Goal: Navigation & Orientation: Find specific page/section

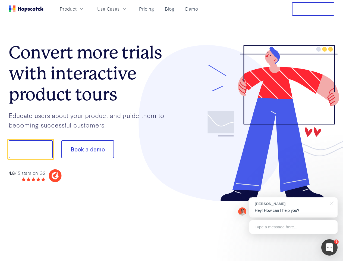
click at [172, 130] on div at bounding box center [253, 123] width 163 height 156
click at [77, 9] on span "Product" at bounding box center [68, 8] width 17 height 7
click at [119, 9] on span "Use Cases" at bounding box center [108, 8] width 22 height 7
click at [313, 9] on button "Free Trial" at bounding box center [313, 9] width 42 height 14
click at [30, 149] on button "Show me!" at bounding box center [31, 149] width 44 height 18
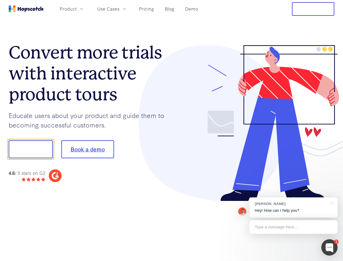
click at [87, 149] on button "Book a demo" at bounding box center [87, 149] width 53 height 18
click at [329, 247] on div at bounding box center [329, 247] width 16 height 16
click at [293, 207] on div "[PERSON_NAME] Hey! How can I help you?" at bounding box center [293, 207] width 88 height 20
click at [331, 203] on div at bounding box center [331, 202] width 14 height 11
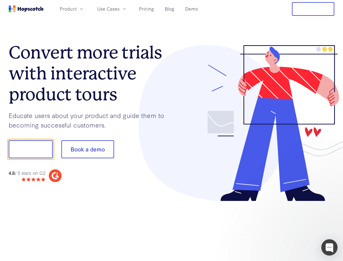
click at [293, 227] on div at bounding box center [287, 185] width 102 height 108
